Goal: Obtain resource: Obtain resource

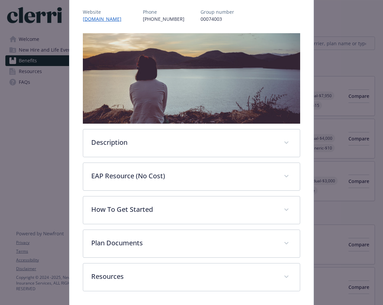
scroll to position [109, 0]
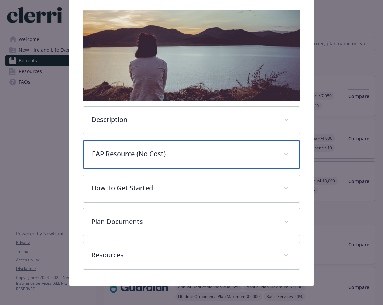
click at [168, 151] on p "EAP Resource (No Cost)" at bounding box center [184, 154] width 184 height 10
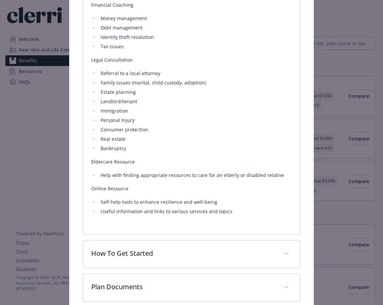
scroll to position [511, 0]
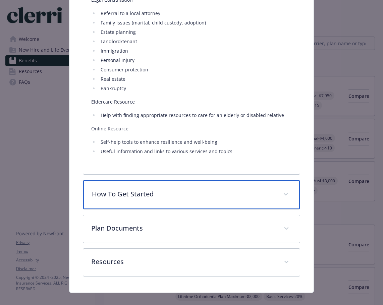
click at [211, 189] on p "How To Get Started" at bounding box center [184, 194] width 184 height 10
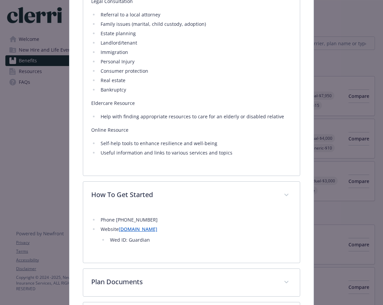
click at [157, 226] on link "[DOMAIN_NAME]" at bounding box center [138, 229] width 39 height 6
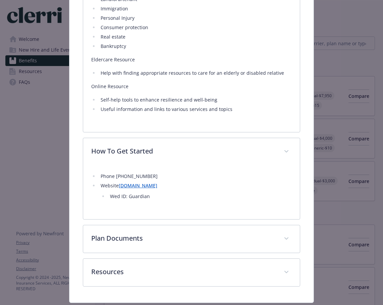
scroll to position [577, 0]
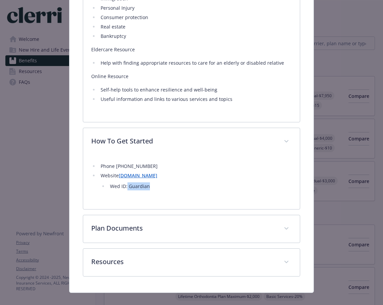
drag, startPoint x: 126, startPoint y: 177, endPoint x: 153, endPoint y: 177, distance: 27.9
click at [153, 183] on li "Wed ID: Guardian" at bounding box center [200, 187] width 184 height 8
copy li "Guardian"
click at [139, 183] on li "Wed ID: Guardian" at bounding box center [200, 187] width 184 height 8
drag, startPoint x: 127, startPoint y: 177, endPoint x: 149, endPoint y: 179, distance: 22.2
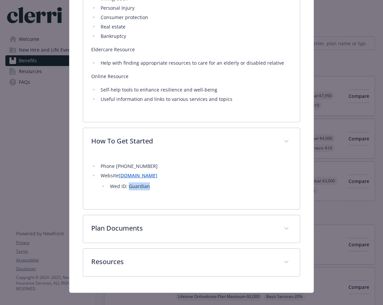
click at [149, 183] on li "Wed ID: Guardian" at bounding box center [200, 187] width 184 height 8
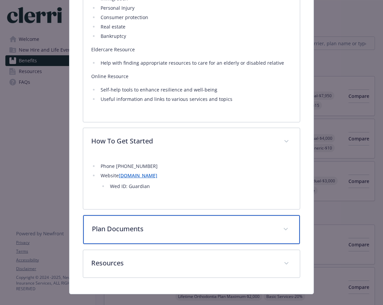
click at [127, 224] on p "Plan Documents" at bounding box center [184, 229] width 184 height 10
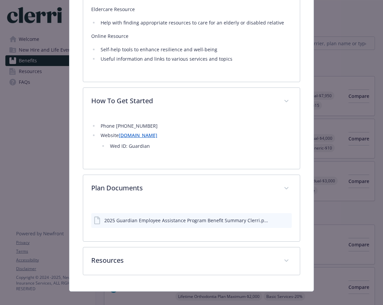
scroll to position [616, 0]
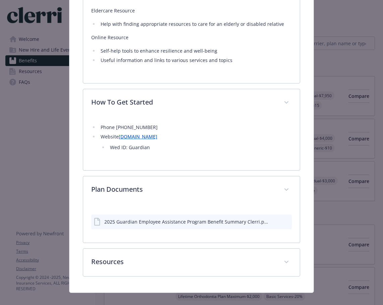
click at [283, 219] on icon "preview file" at bounding box center [286, 221] width 6 height 5
